Goal: Task Accomplishment & Management: Use online tool/utility

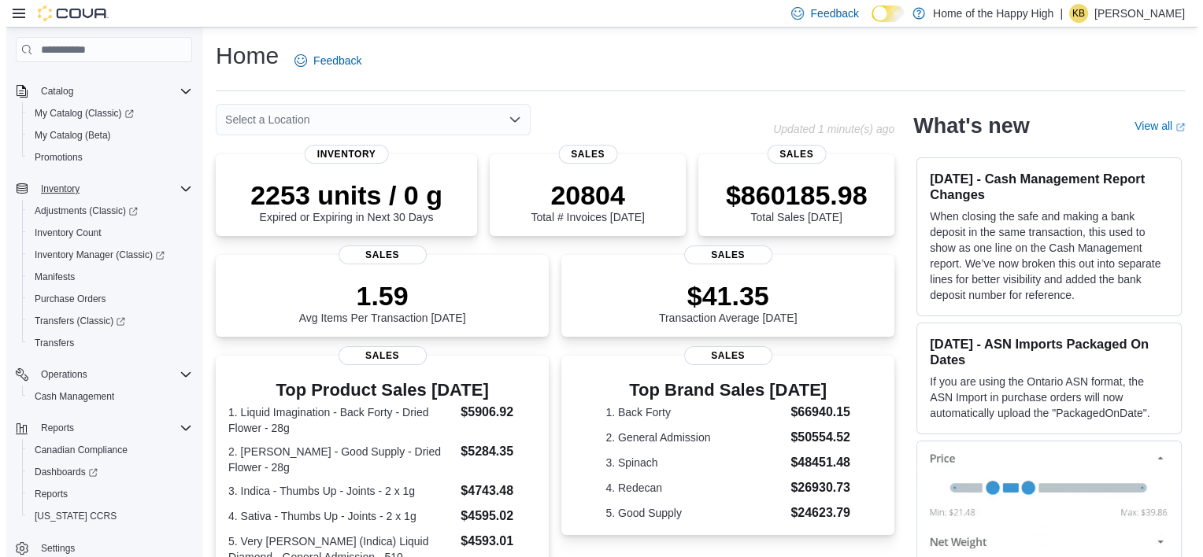
scroll to position [117, 0]
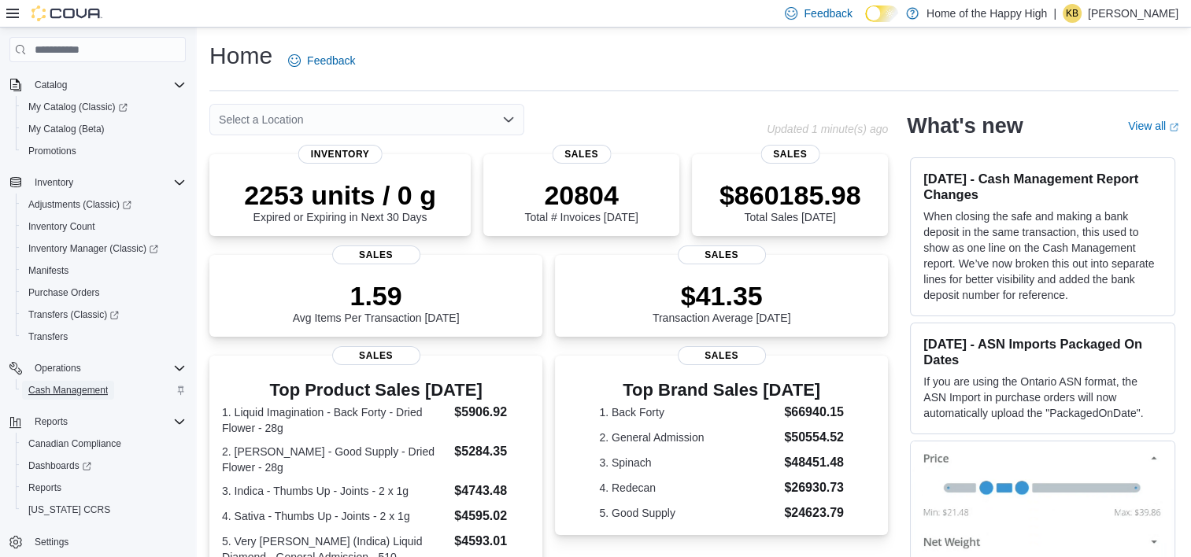
click at [59, 385] on span "Cash Management" at bounding box center [68, 390] width 80 height 13
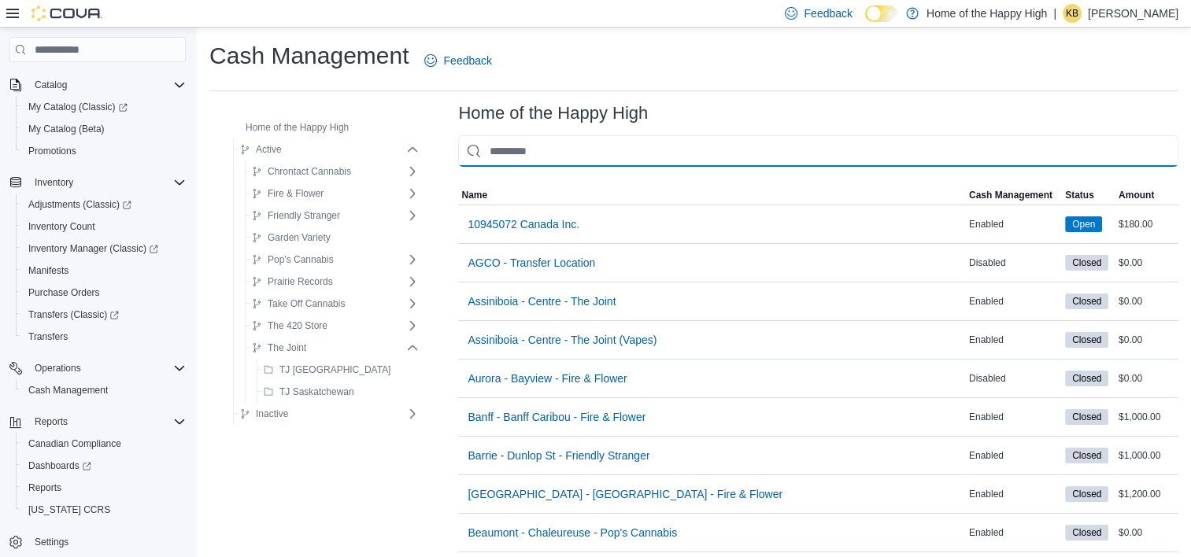
click at [490, 151] on input "This is a search bar. As you type, the results lower in the page will automatic…" at bounding box center [818, 150] width 720 height 31
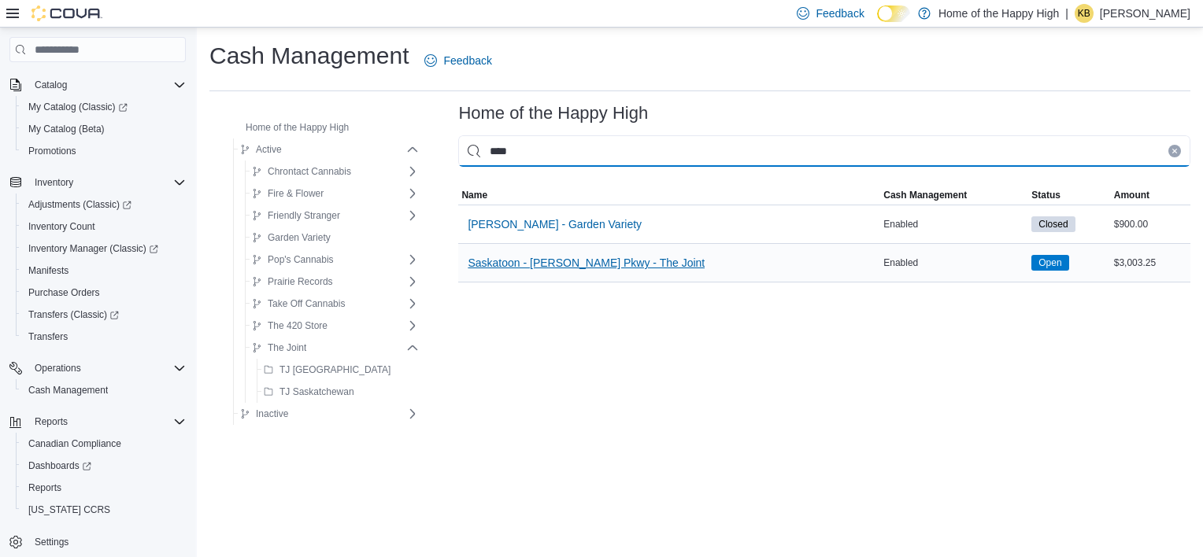
type input "****"
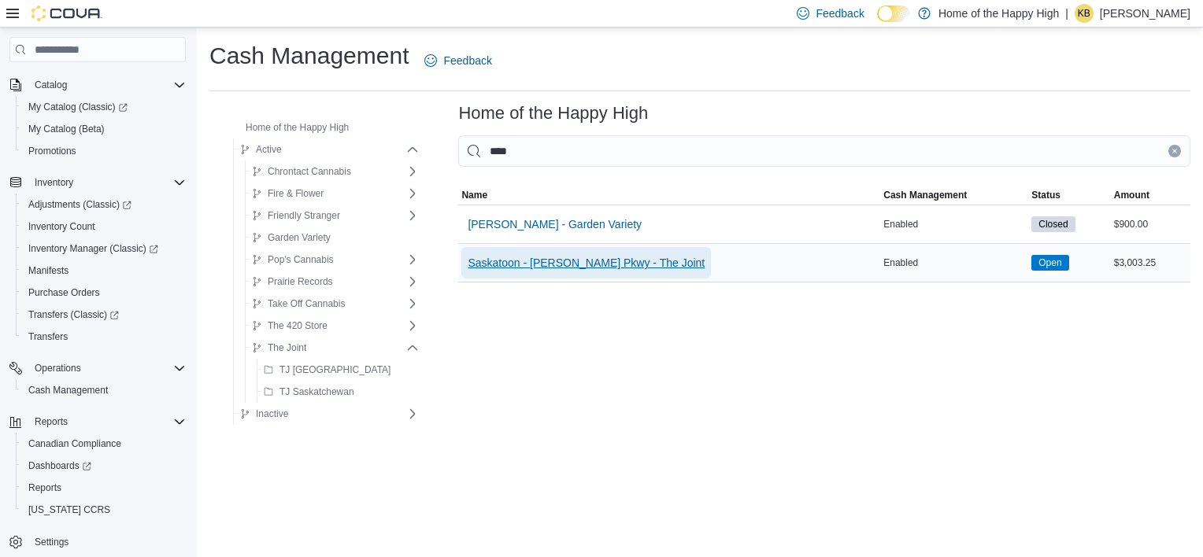
click at [608, 266] on span "Saskatoon - Meadows Pkwy - The Joint" at bounding box center [586, 263] width 237 height 16
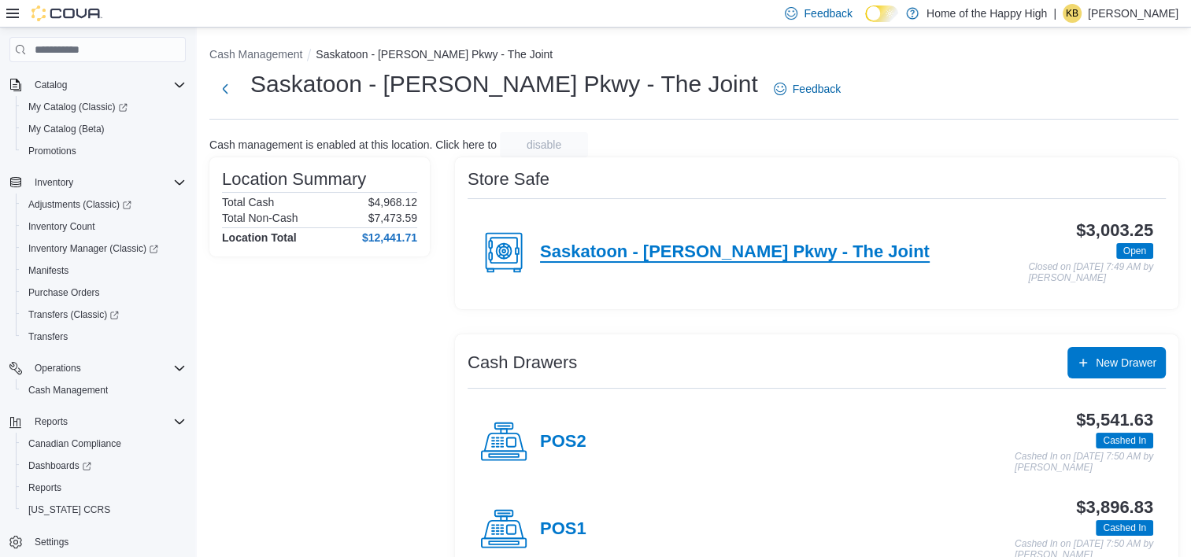
click at [681, 249] on h4 "Saskatoon - Meadows Pkwy - The Joint" at bounding box center [735, 252] width 390 height 20
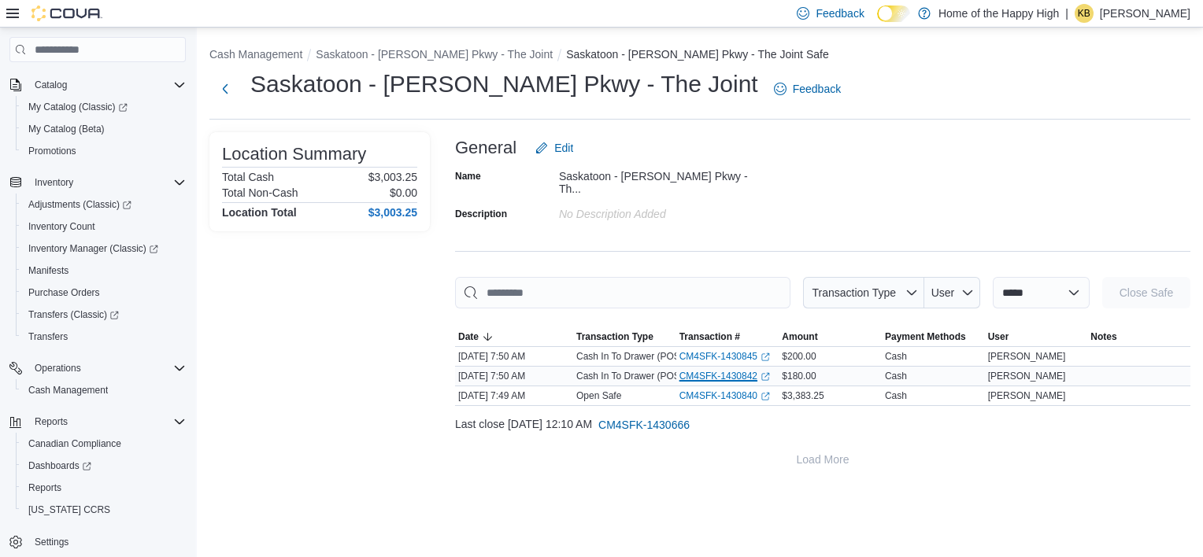
click at [693, 370] on link "CM4SFK-1430842 (opens in a new tab or window)" at bounding box center [724, 376] width 91 height 13
click at [233, 88] on button "Next" at bounding box center [224, 87] width 31 height 31
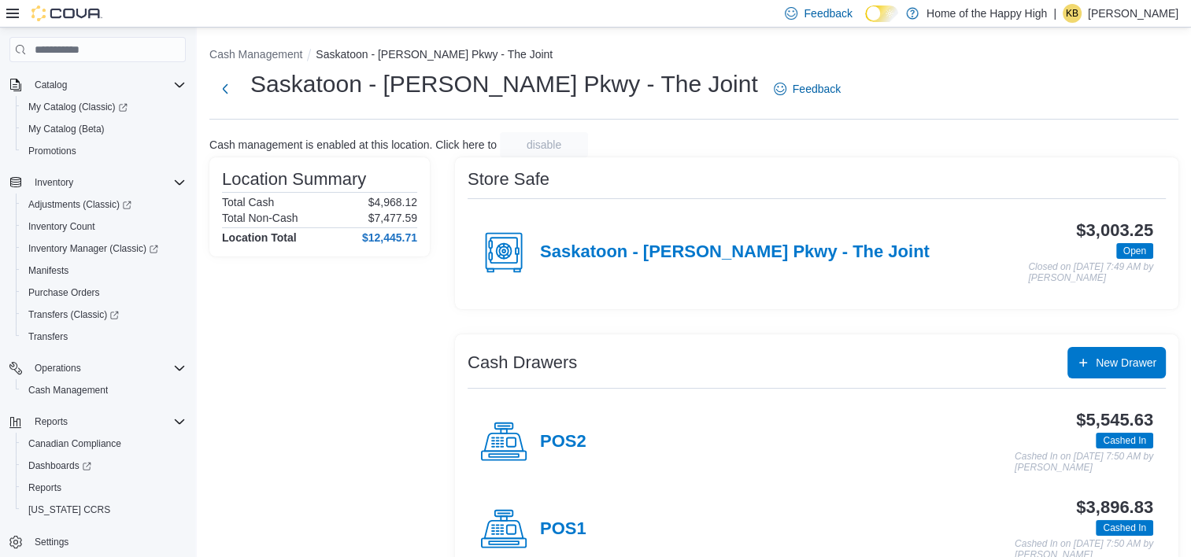
click at [1124, 9] on p "[PERSON_NAME]" at bounding box center [1133, 13] width 91 height 19
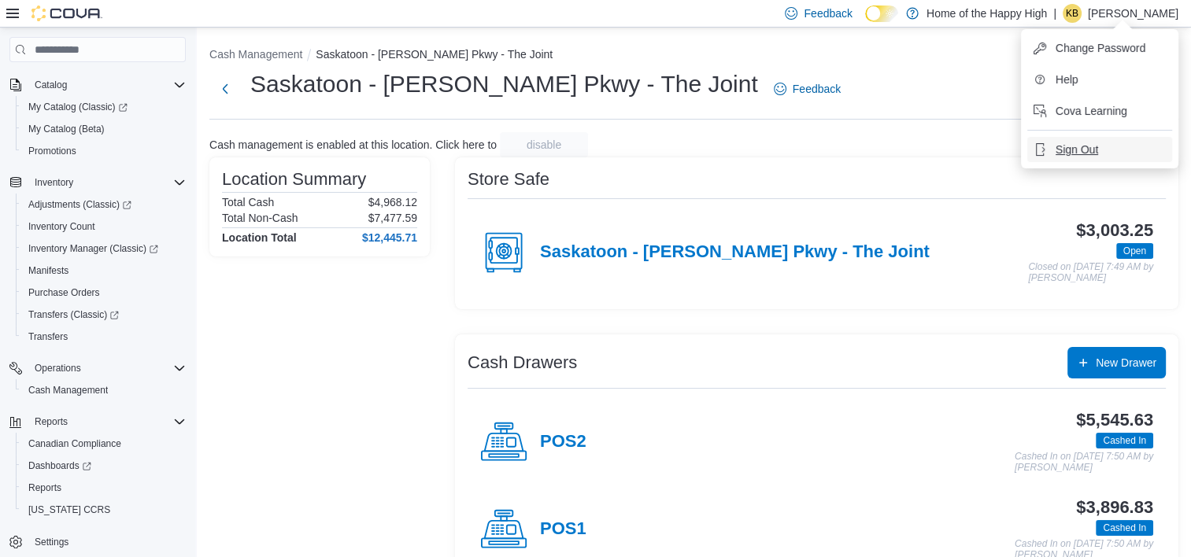
click at [1060, 142] on span "Sign Out" at bounding box center [1077, 150] width 43 height 16
